Goal: Task Accomplishment & Management: Manage account settings

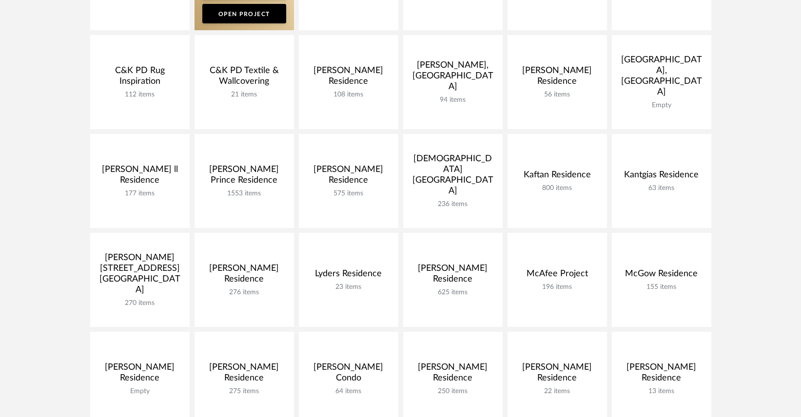
scroll to position [260, 0]
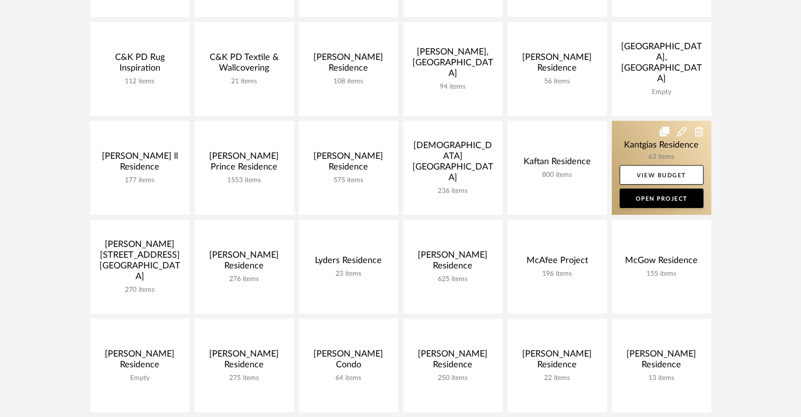
click at [629, 148] on link at bounding box center [661, 168] width 99 height 94
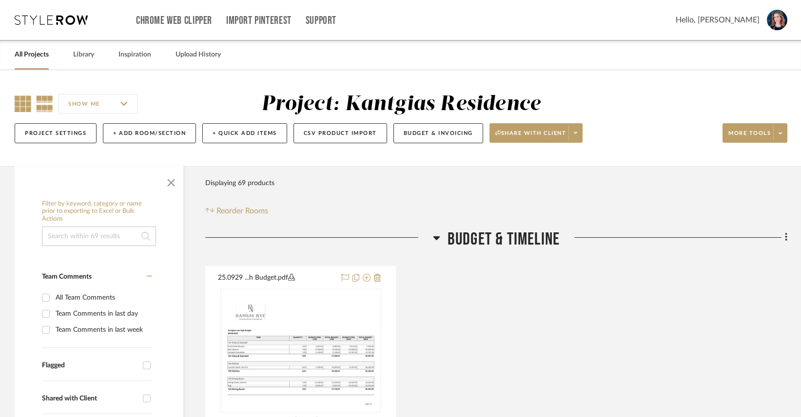
click at [24, 98] on icon at bounding box center [23, 104] width 17 height 17
click at [166, 181] on span "button" at bounding box center [170, 180] width 23 height 23
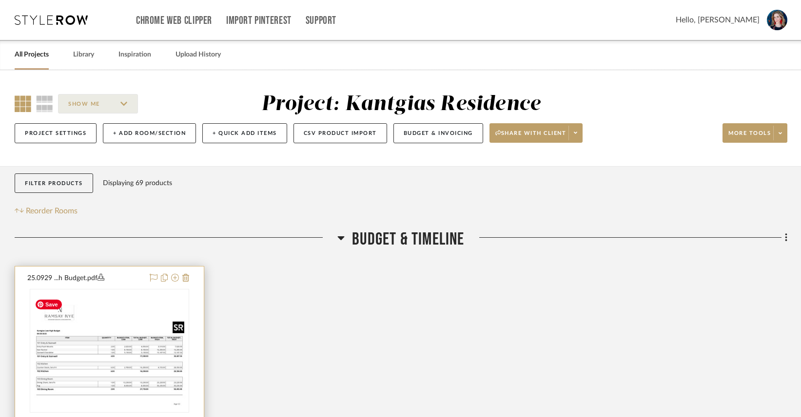
click at [96, 342] on img "0" at bounding box center [109, 350] width 157 height 121
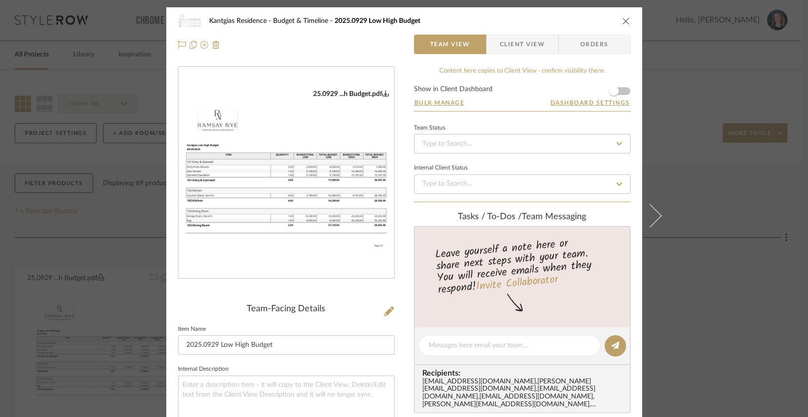
click at [624, 20] on icon "close" at bounding box center [626, 21] width 8 height 8
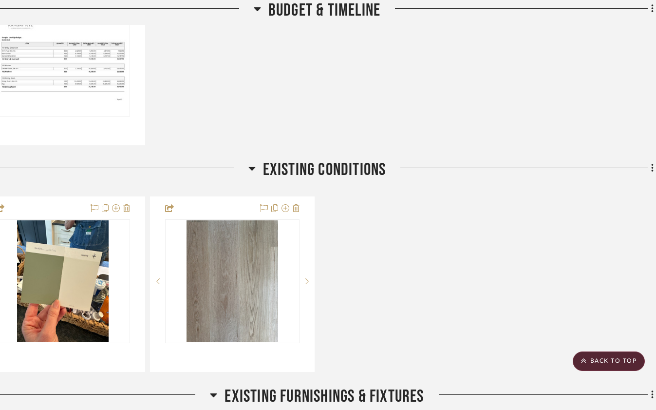
scroll to position [296, 45]
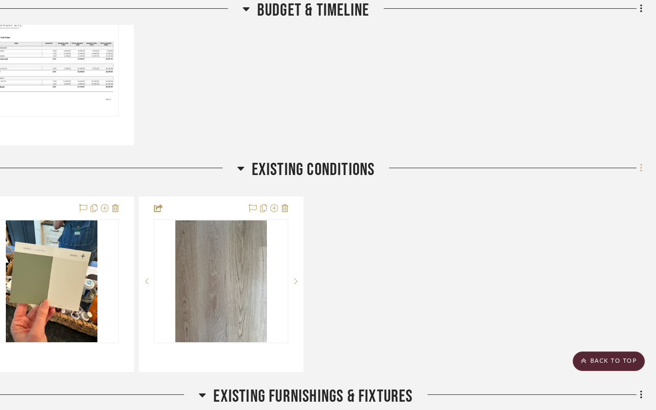
click at [641, 173] on icon at bounding box center [641, 168] width 3 height 11
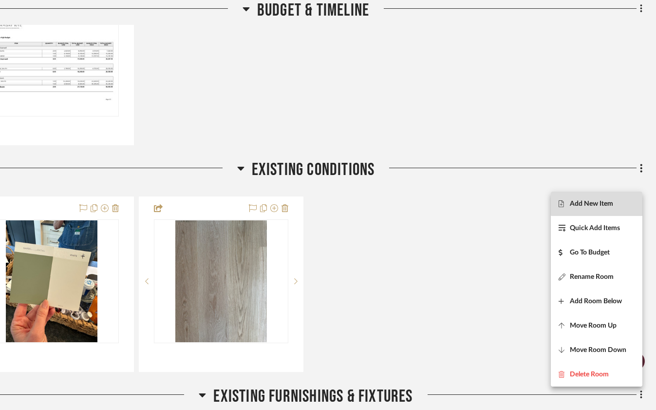
click at [607, 202] on span "Add New Item" at bounding box center [591, 204] width 43 height 8
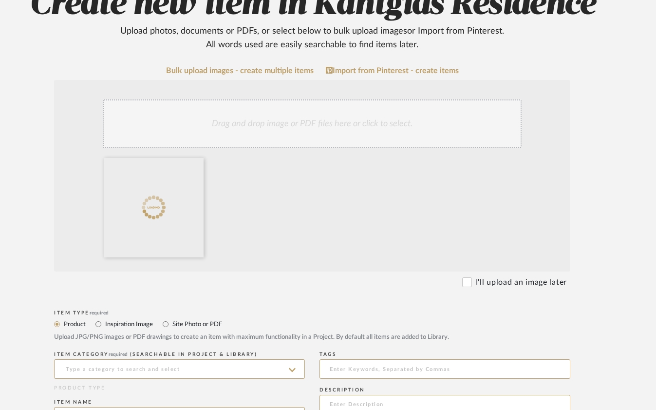
scroll to position [145, 38]
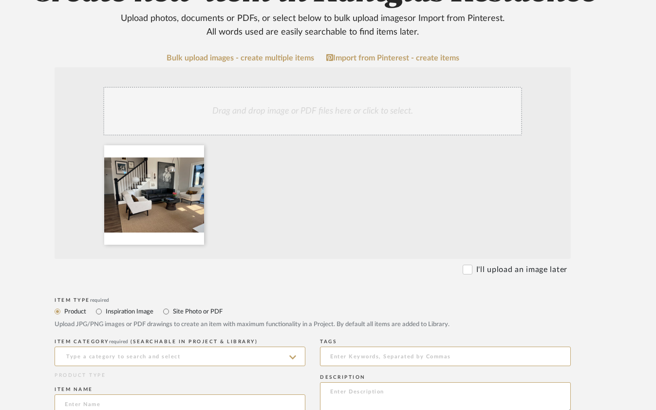
click at [185, 315] on label "Site Photo or PDF" at bounding box center [197, 311] width 51 height 11
click at [172, 315] on input "Site Photo or PDF" at bounding box center [166, 312] width 12 height 12
radio input "true"
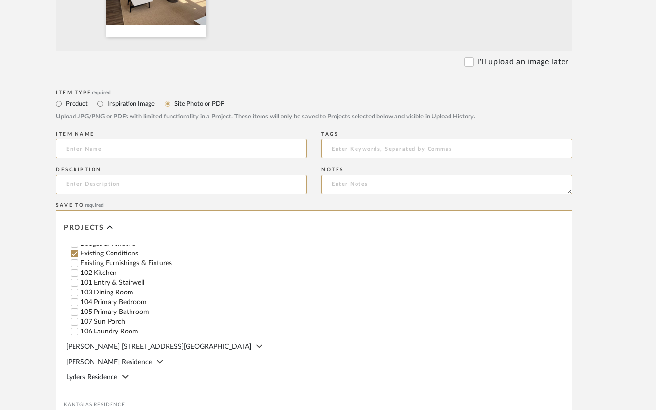
scroll to position [301, 0]
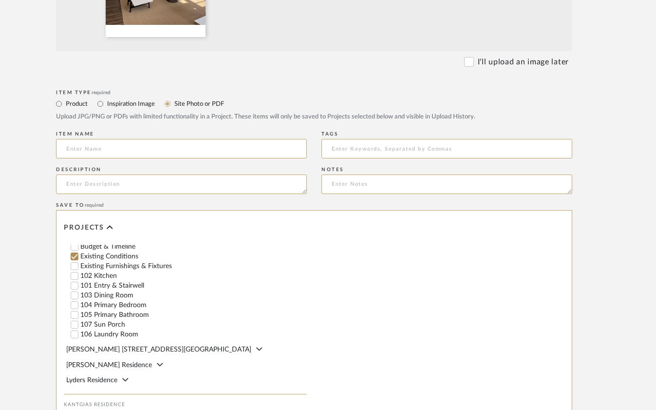
click at [69, 292] on div "ROOM QTY Products for Consideration Budget & Timeline Existing Conditions Exist…" at bounding box center [186, 279] width 241 height 119
click at [77, 294] on input "103 Dining Room" at bounding box center [75, 295] width 10 height 10
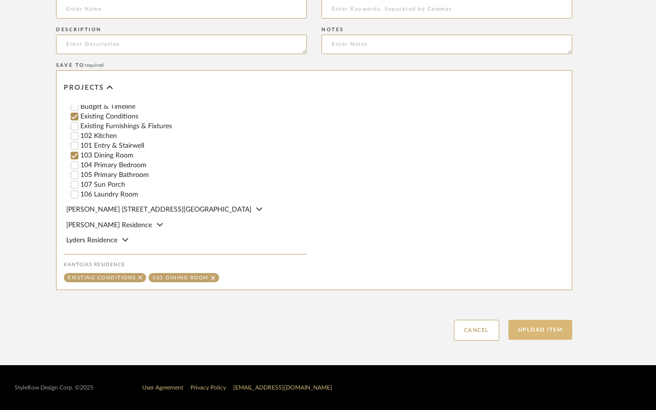
click at [553, 327] on button "Upload Item" at bounding box center [541, 330] width 64 height 20
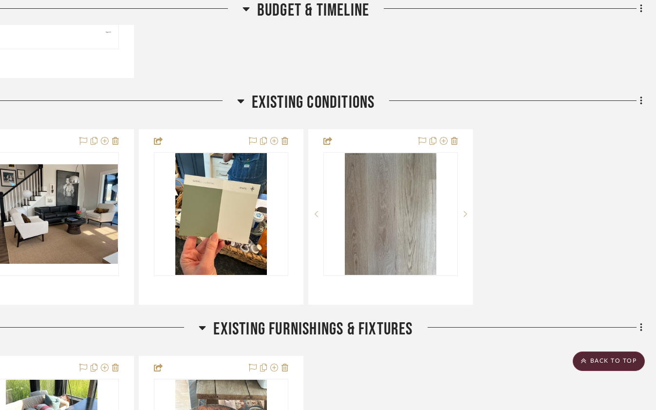
scroll to position [358, 45]
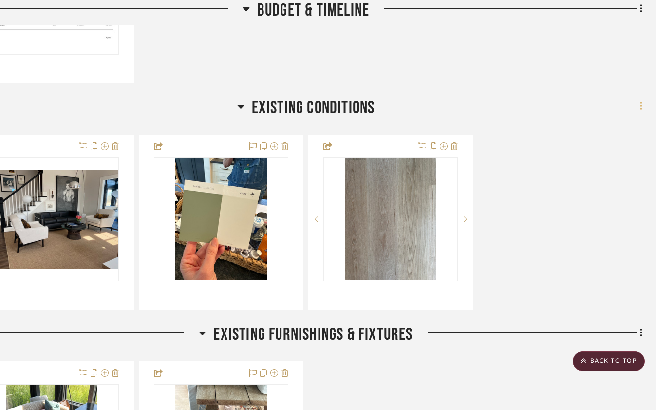
click at [640, 112] on icon at bounding box center [641, 106] width 3 height 11
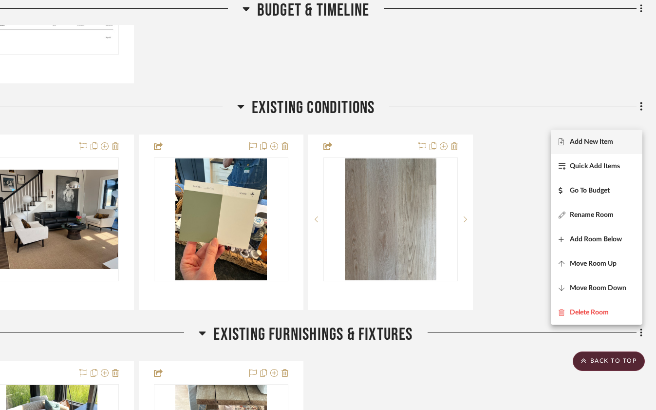
click at [582, 140] on span "Add New Item" at bounding box center [591, 142] width 43 height 8
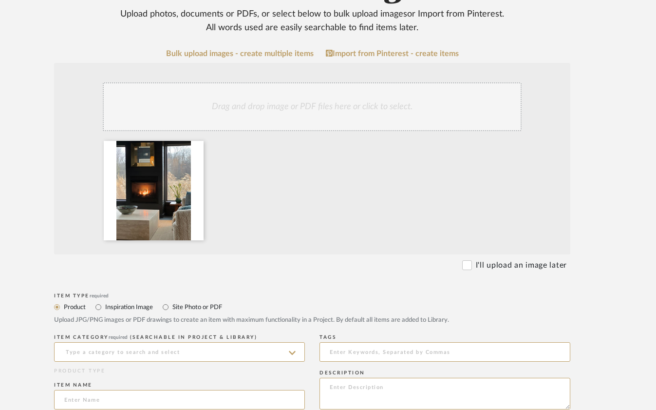
scroll to position [149, 37]
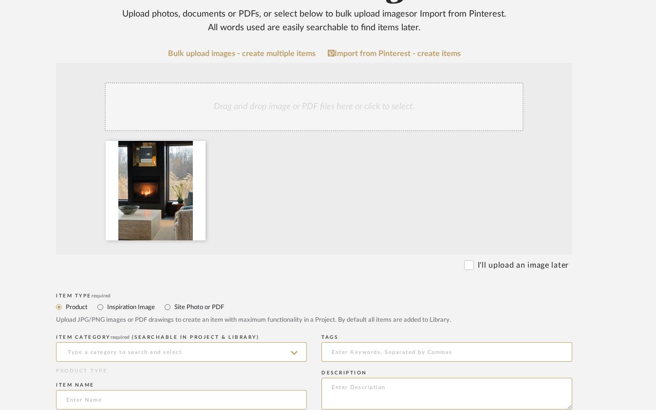
click at [214, 310] on label "Site Photo or PDF" at bounding box center [198, 307] width 51 height 11
click at [173, 310] on input "Site Photo or PDF" at bounding box center [168, 307] width 12 height 12
radio input "true"
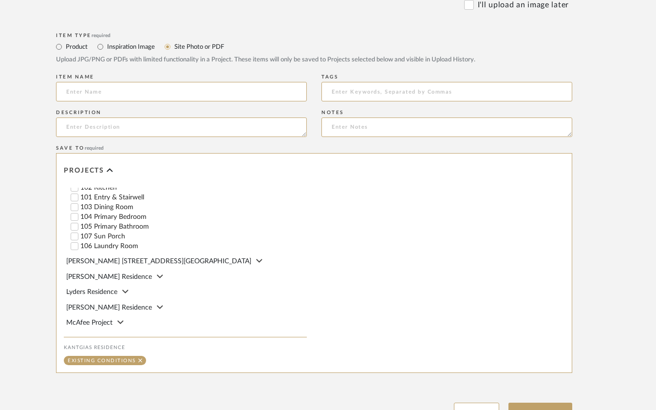
scroll to position [328, 0]
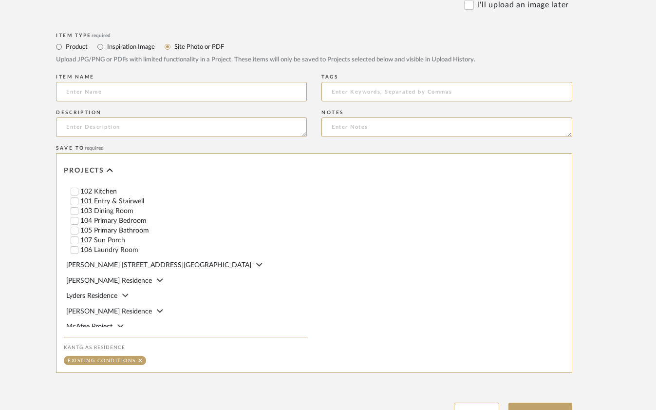
click at [77, 236] on input "107 Sun Porch" at bounding box center [75, 240] width 10 height 10
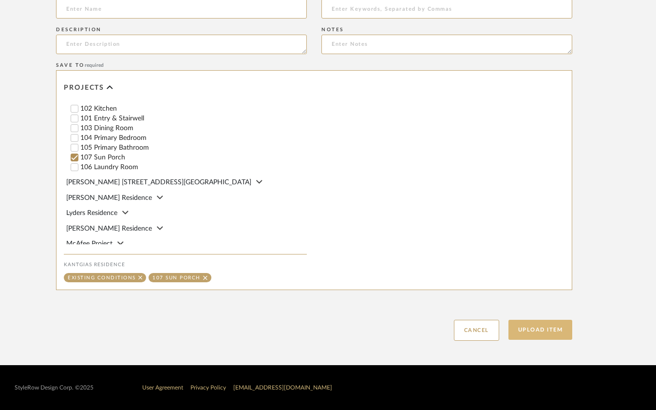
click at [521, 335] on button "Upload Item" at bounding box center [541, 330] width 64 height 20
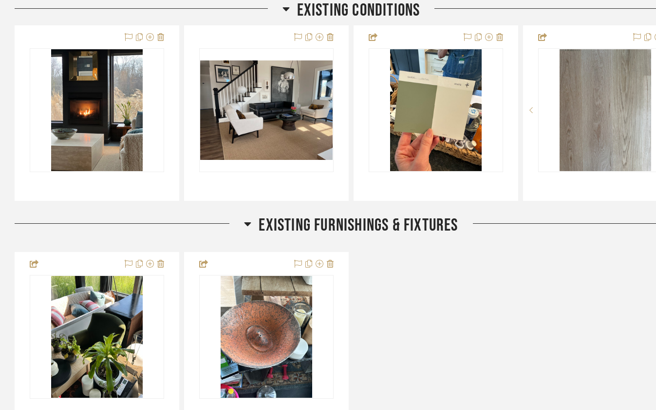
scroll to position [470, 0]
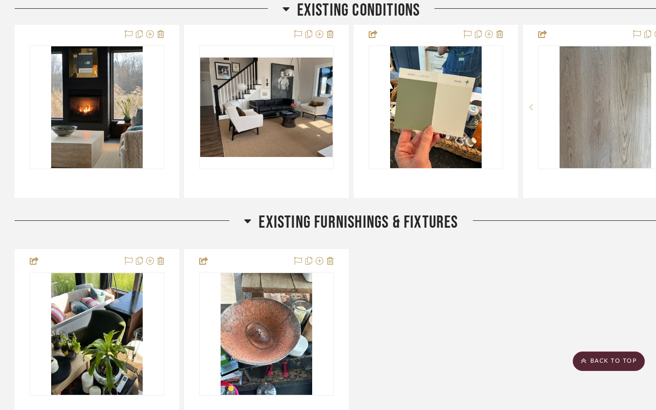
click at [289, 9] on icon at bounding box center [286, 9] width 7 height 12
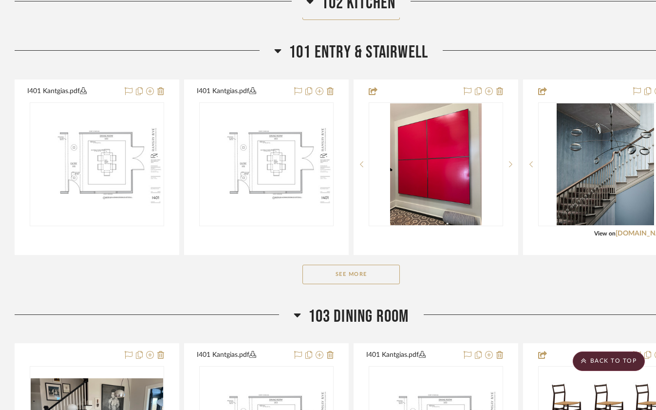
scroll to position [939, 0]
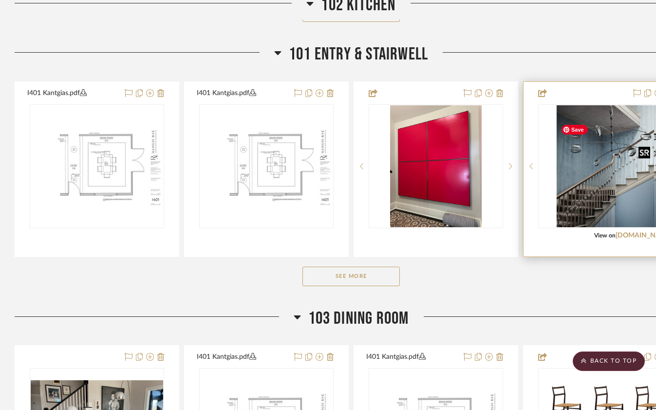
click at [588, 207] on div at bounding box center [606, 166] width 135 height 124
click at [589, 194] on img "0" at bounding box center [605, 166] width 97 height 122
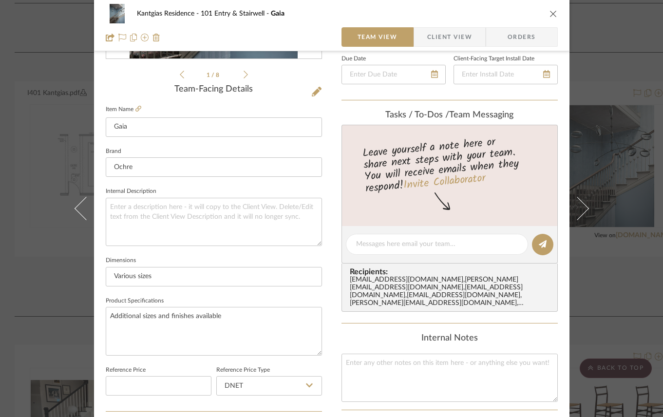
scroll to position [231, 0]
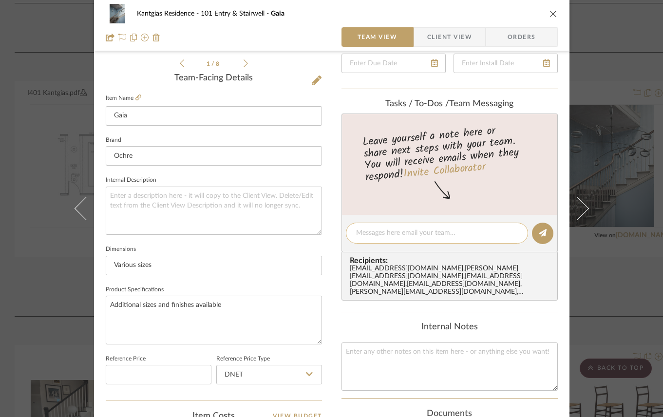
click at [425, 233] on textarea at bounding box center [437, 233] width 162 height 10
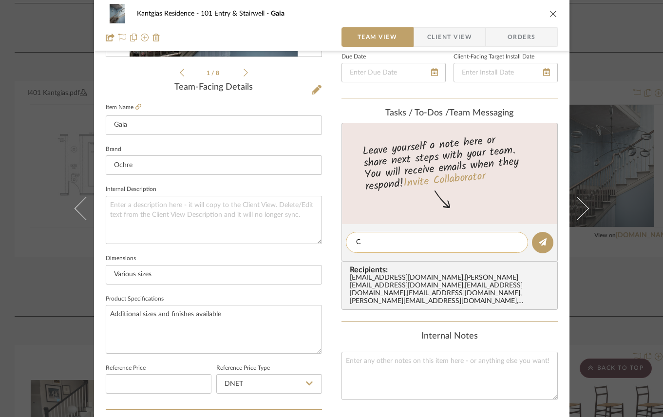
scroll to position [221, 0]
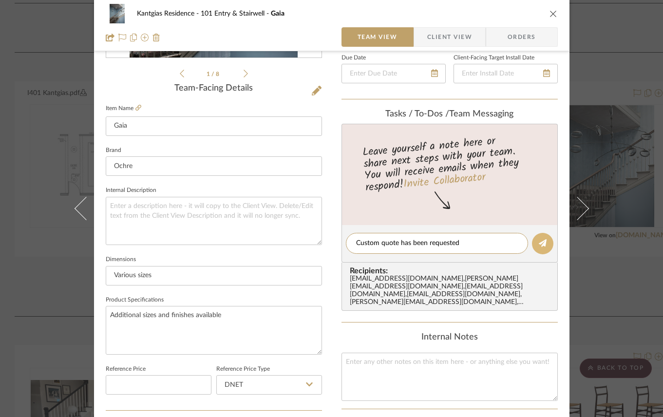
type textarea "Custom quote has been requested"
click at [545, 245] on button at bounding box center [542, 243] width 21 height 21
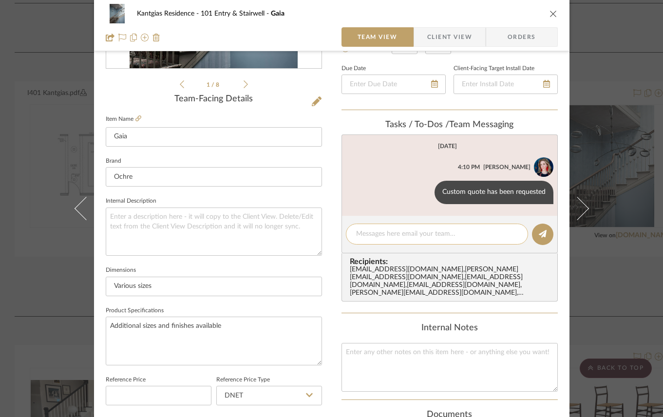
scroll to position [203, 0]
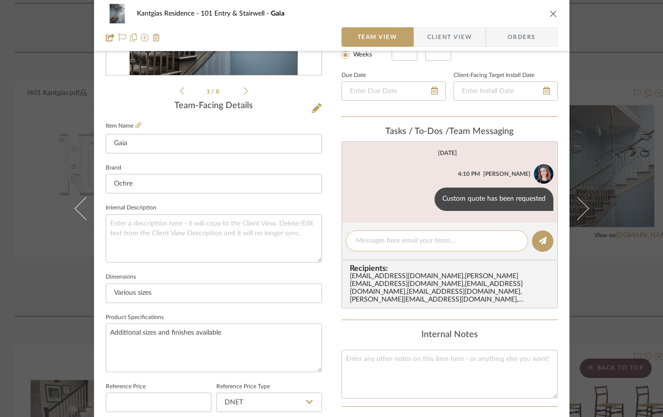
click at [450, 241] on textarea at bounding box center [437, 241] width 162 height 10
type textarea "30"W x 30"H, Blackened"
click at [541, 242] on icon at bounding box center [543, 241] width 8 height 8
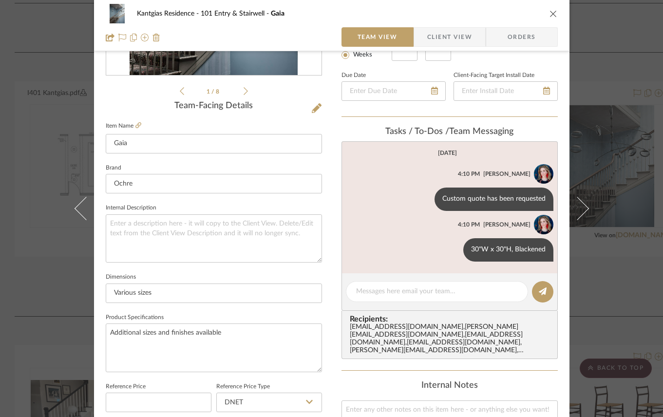
click at [552, 13] on icon "close" at bounding box center [554, 14] width 8 height 8
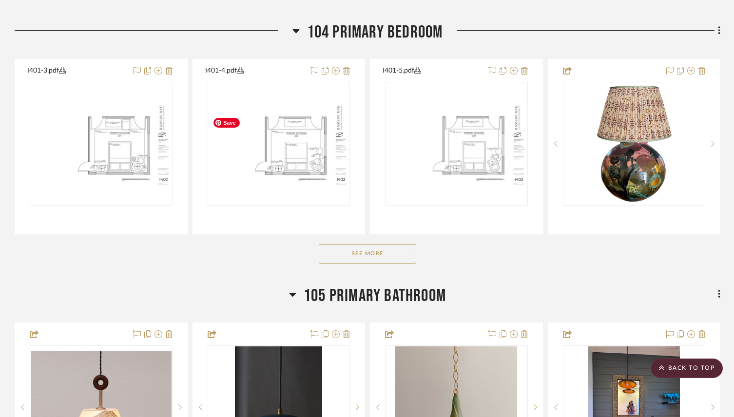
scroll to position [1491, 0]
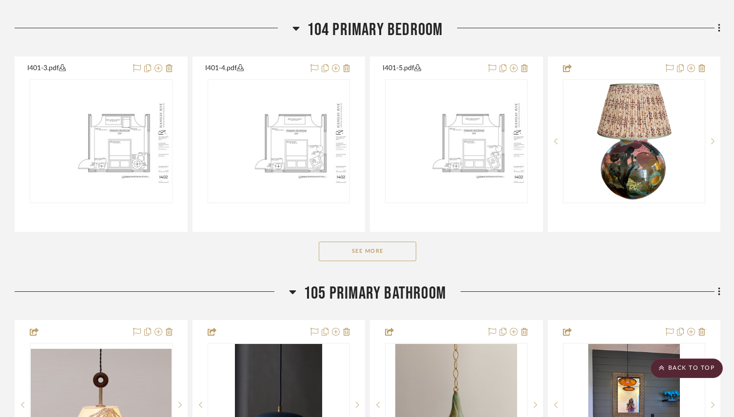
click at [395, 261] on button "See More" at bounding box center [367, 251] width 97 height 19
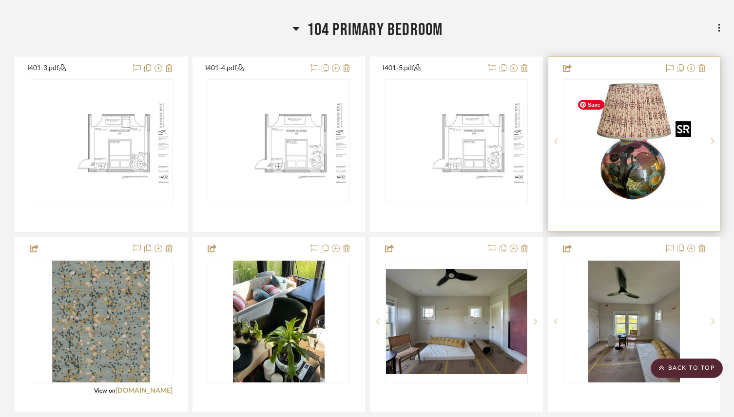
click at [609, 183] on img "0" at bounding box center [634, 141] width 122 height 122
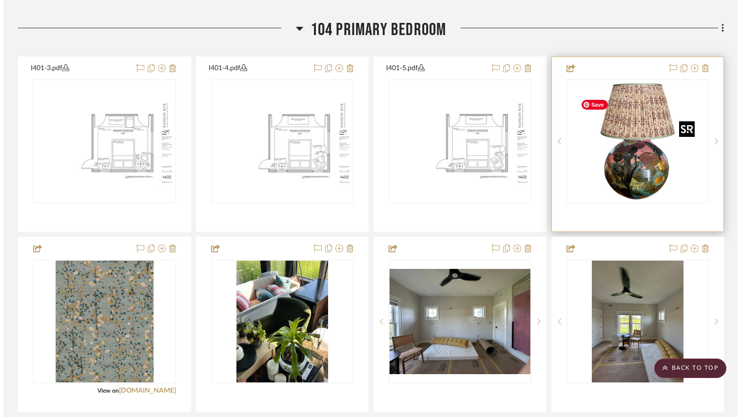
scroll to position [0, 0]
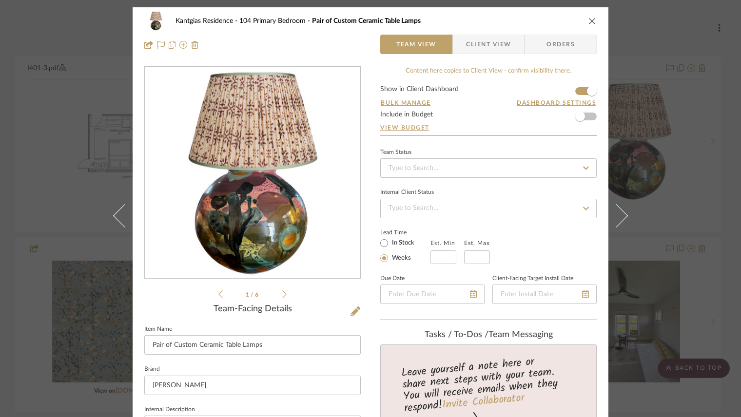
click at [282, 295] on icon at bounding box center [284, 294] width 4 height 9
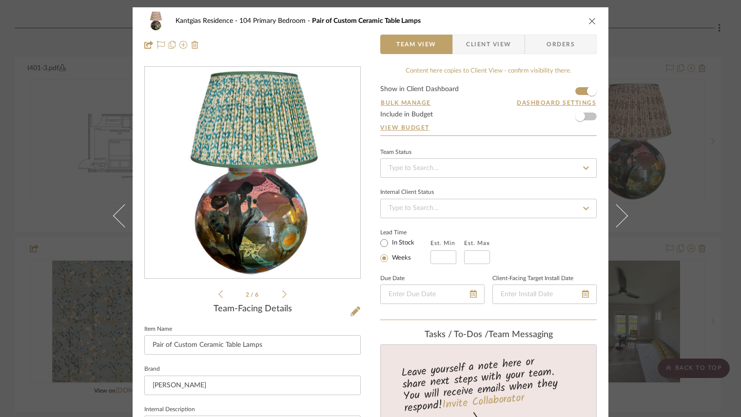
click at [282, 295] on icon at bounding box center [284, 294] width 4 height 9
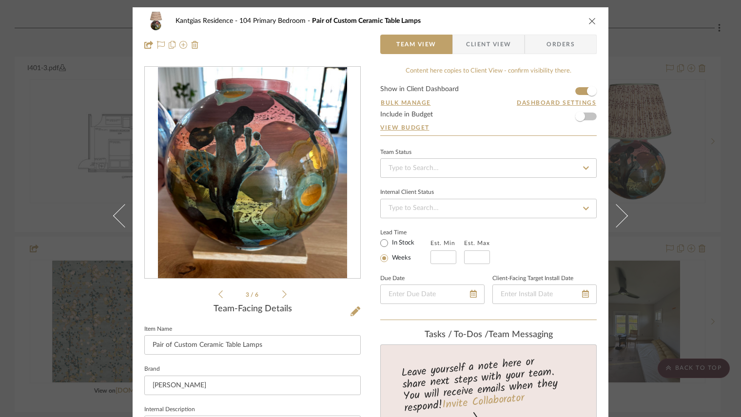
click at [282, 295] on icon at bounding box center [284, 294] width 4 height 9
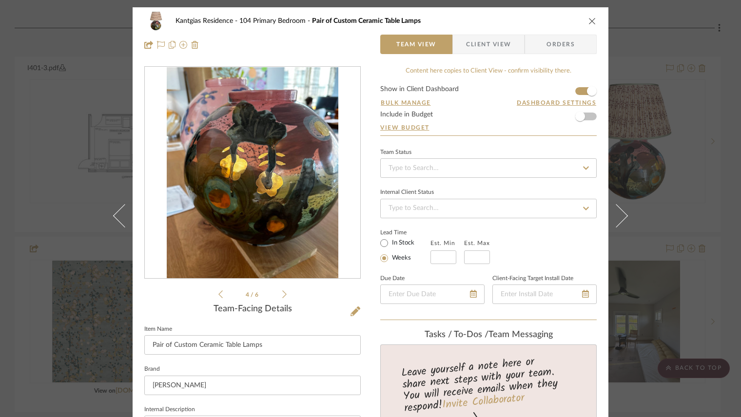
click at [282, 295] on icon at bounding box center [284, 294] width 4 height 9
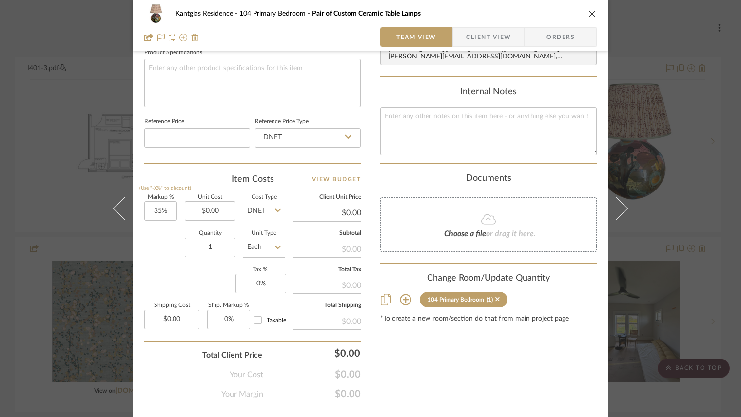
scroll to position [469, 0]
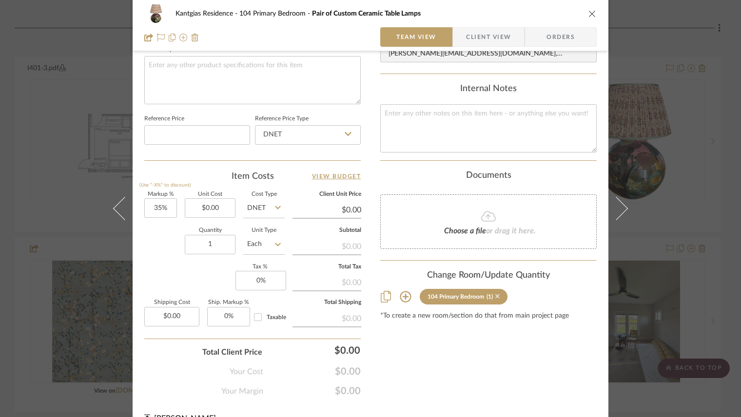
click at [499, 297] on icon at bounding box center [497, 296] width 4 height 4
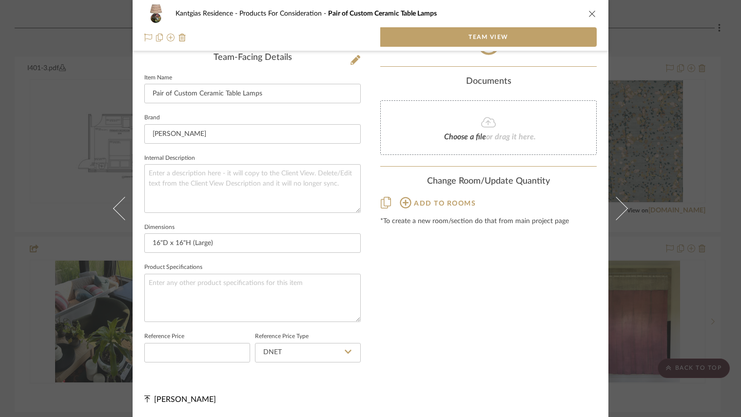
scroll to position [264, 0]
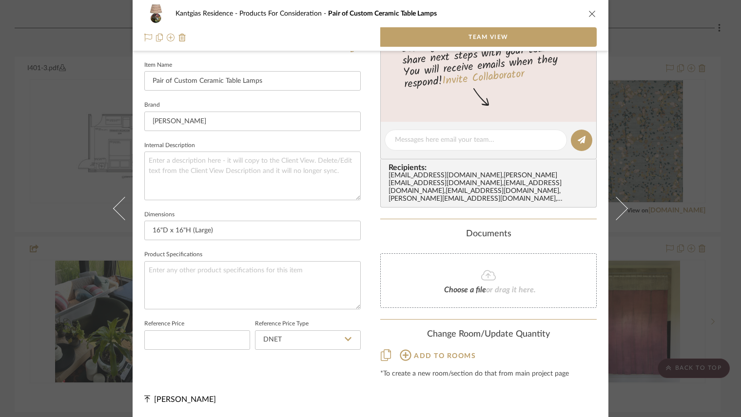
click at [590, 12] on icon "close" at bounding box center [592, 14] width 8 height 8
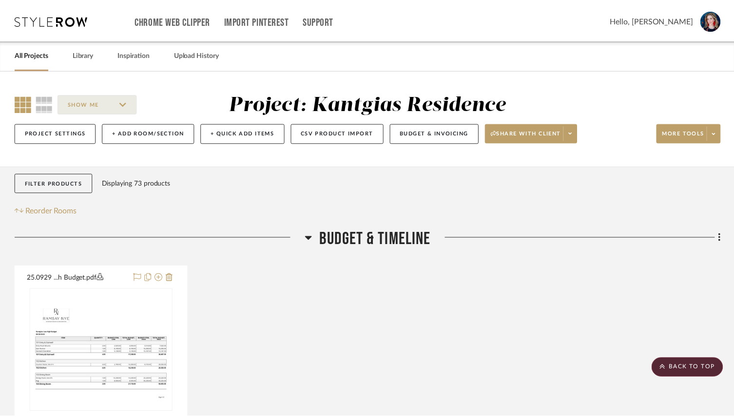
scroll to position [1491, 0]
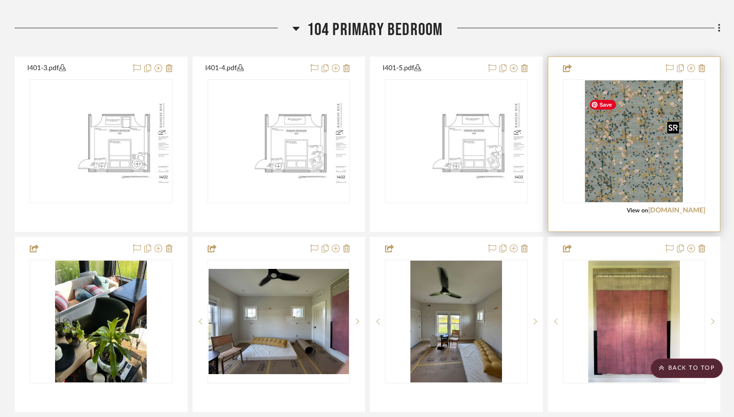
click at [620, 179] on img "0" at bounding box center [634, 141] width 98 height 122
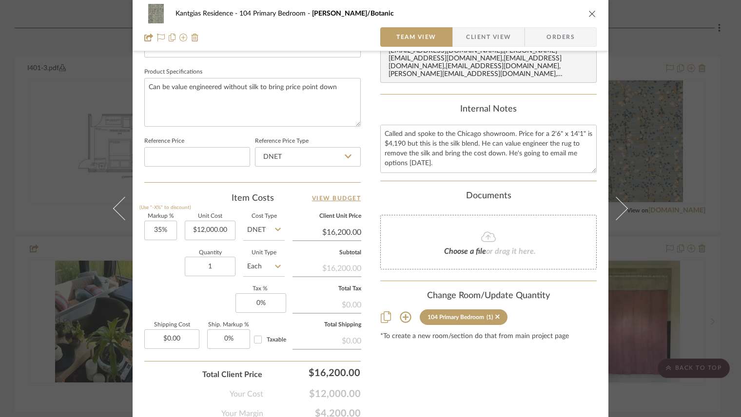
scroll to position [455, 0]
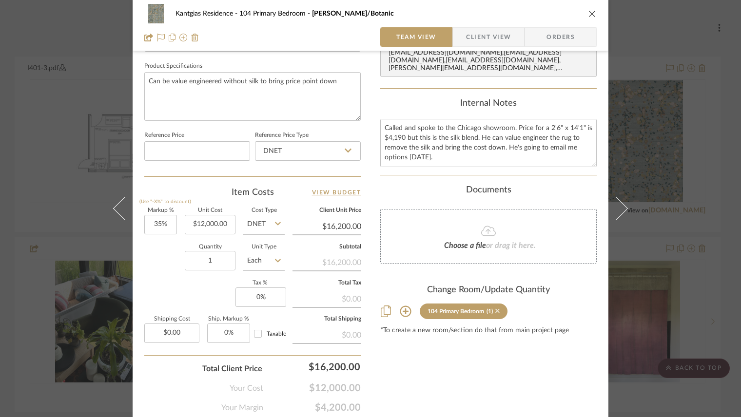
click at [500, 311] on icon at bounding box center [497, 311] width 4 height 7
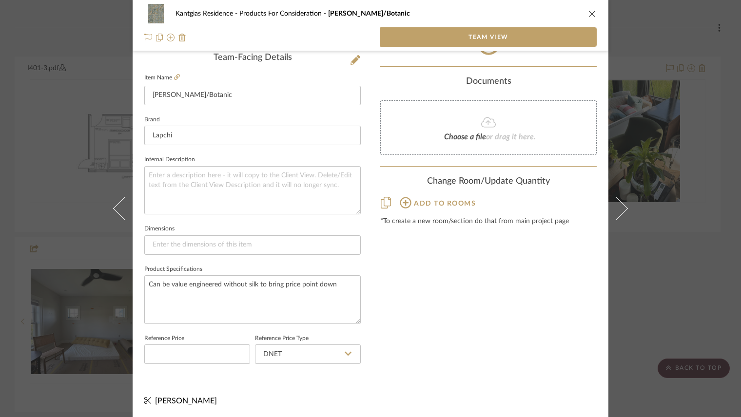
scroll to position [264, 0]
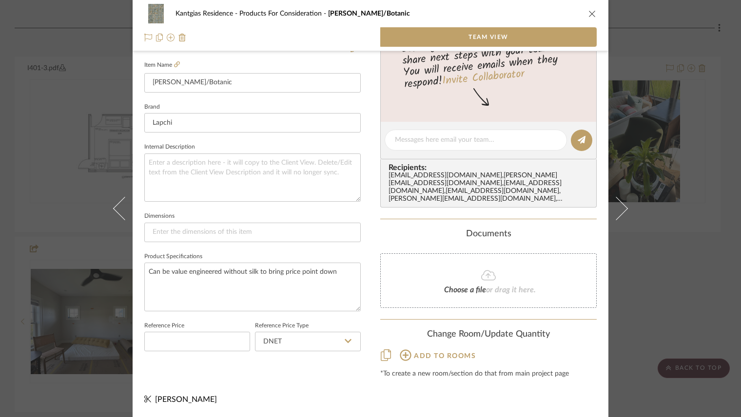
click at [588, 15] on icon "close" at bounding box center [592, 14] width 8 height 8
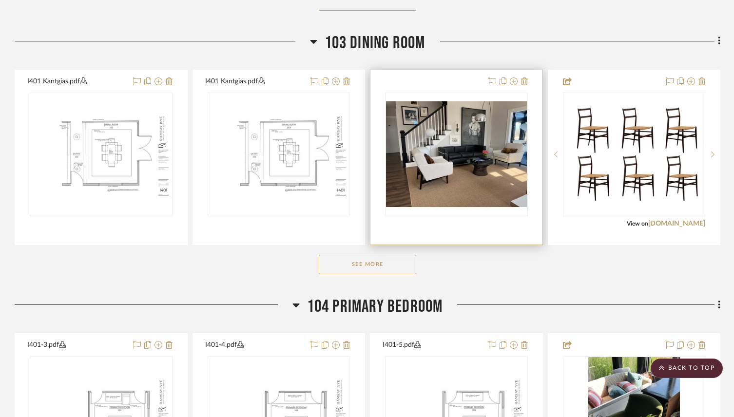
scroll to position [1215, 0]
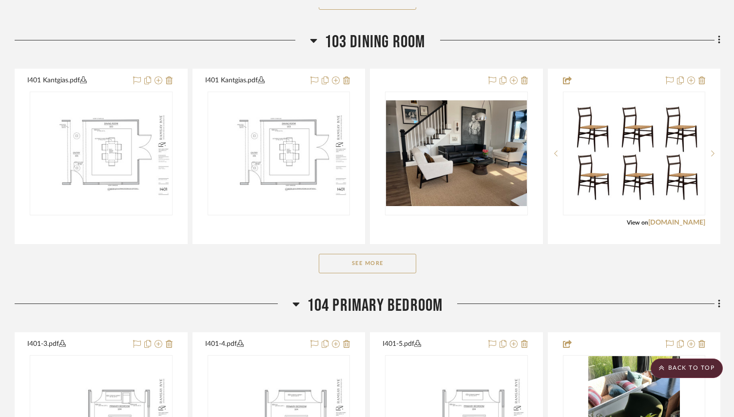
click at [363, 273] on button "See More" at bounding box center [367, 263] width 97 height 19
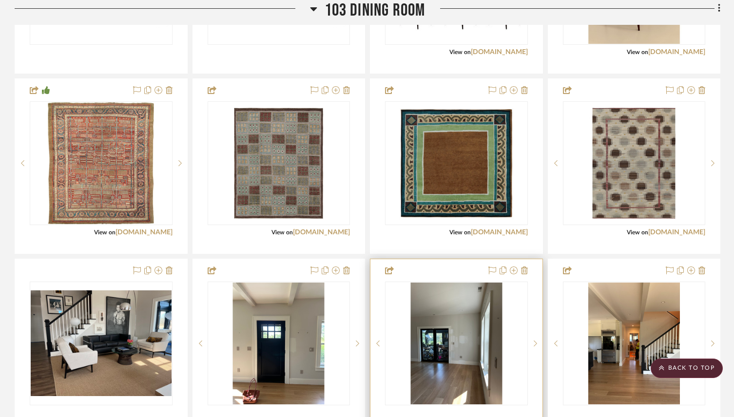
scroll to position [1383, 0]
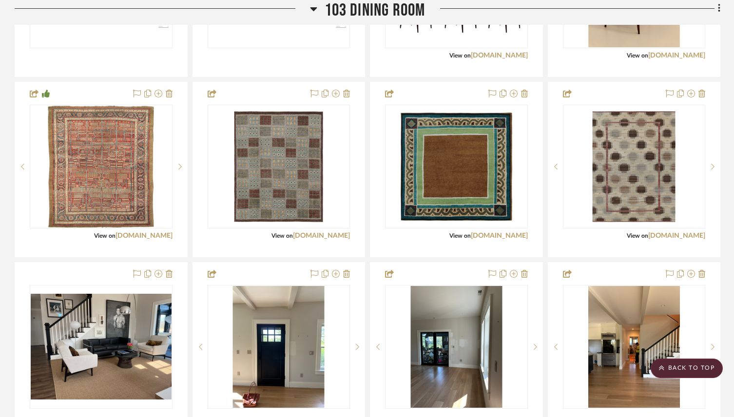
drag, startPoint x: 488, startPoint y: 45, endPoint x: 486, endPoint y: 2, distance: 42.9
